Goal: Task Accomplishment & Management: Use online tool/utility

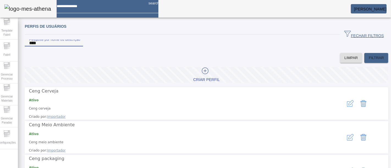
click at [254, 37] on div "FECHAR FILTROS" at bounding box center [207, 35] width 364 height 10
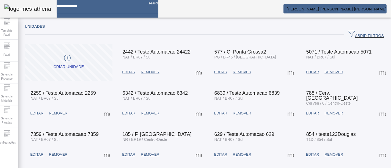
click at [349, 14] on mat-toolbar "search Luis Henrique Oliveira Silva" at bounding box center [195, 9] width 391 height 18
click at [351, 10] on span "[PERSON_NAME]" at bounding box center [337, 9] width 100 height 4
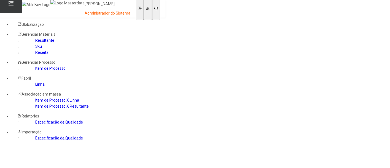
click at [35, 71] on link "Item de Processo" at bounding box center [50, 68] width 30 height 4
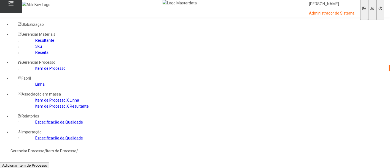
type input "*****"
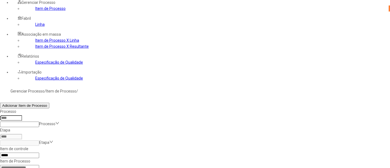
scroll to position [60, 0]
